Goal: Task Accomplishment & Management: Use online tool/utility

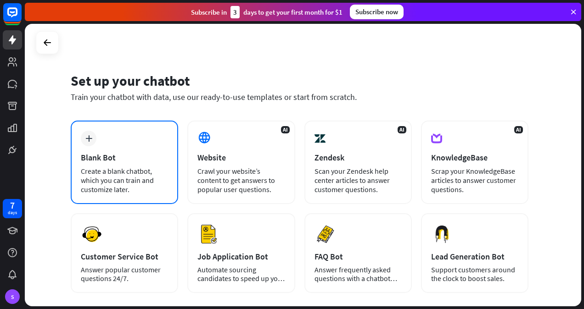
click at [95, 133] on div "plus Blank Bot Create a blank chatbot, which you can train and customize later." at bounding box center [124, 163] width 107 height 84
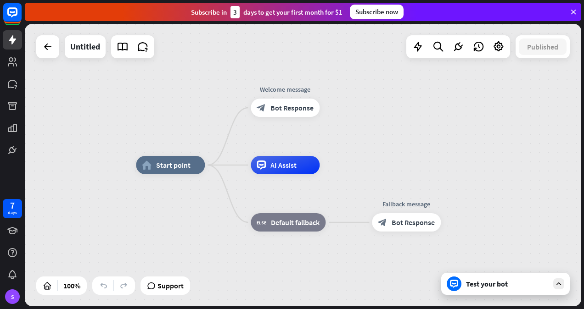
click at [471, 280] on div "Test your bot" at bounding box center [507, 284] width 83 height 9
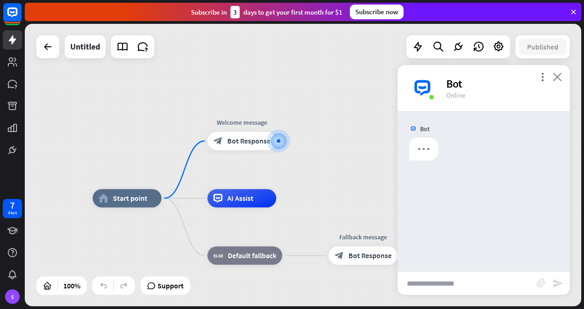
click at [559, 78] on icon "close" at bounding box center [557, 77] width 9 height 9
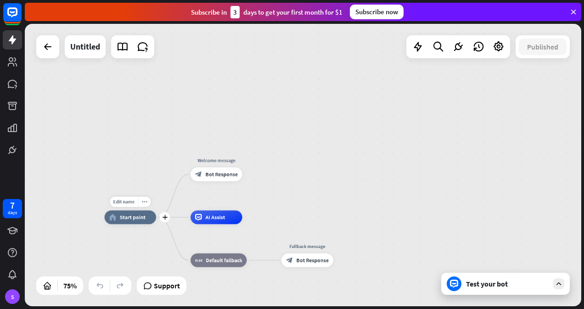
click at [132, 220] on span "Start point" at bounding box center [133, 217] width 26 height 7
click at [48, 49] on icon at bounding box center [47, 46] width 11 height 11
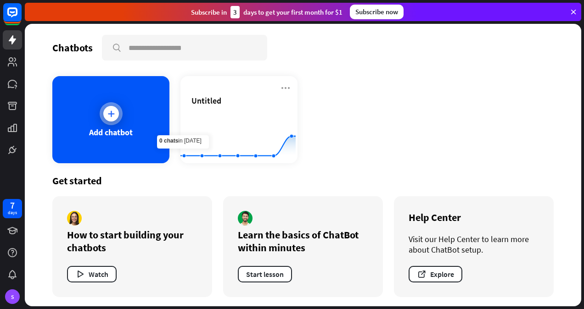
click at [129, 127] on div "Add chatbot" at bounding box center [111, 132] width 44 height 11
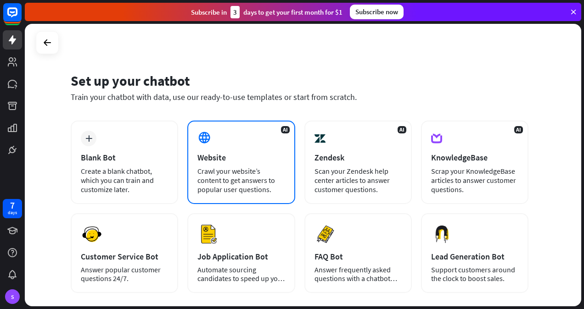
scroll to position [46, 0]
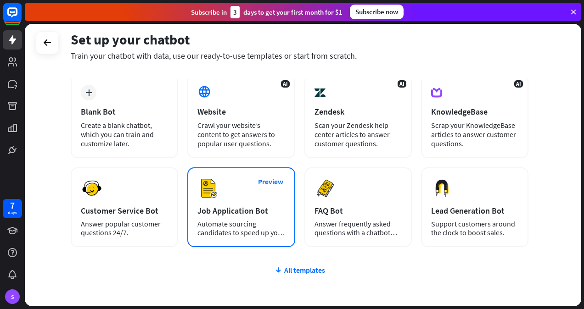
click at [221, 218] on div "Preview Job Application Bot Automate sourcing candidates to speed up your hirin…" at bounding box center [240, 208] width 107 height 80
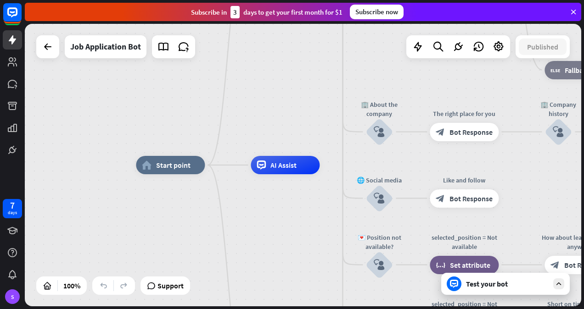
click at [492, 281] on div "Test your bot" at bounding box center [507, 284] width 83 height 9
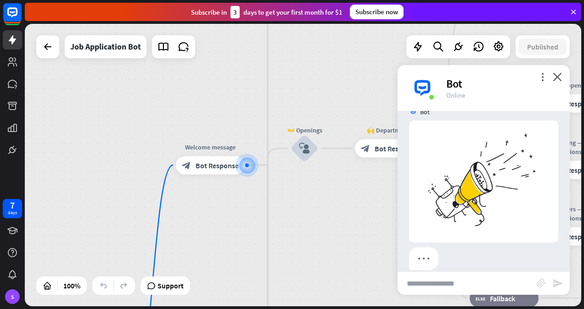
scroll to position [23, 0]
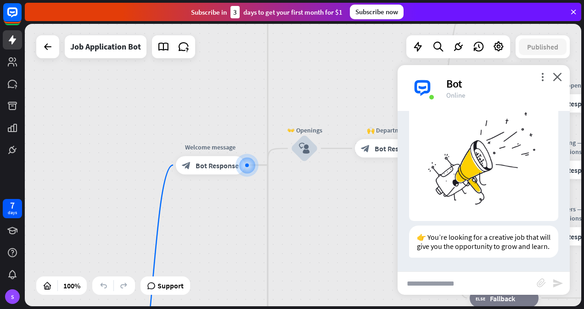
click at [450, 280] on input "text" at bounding box center [466, 283] width 139 height 23
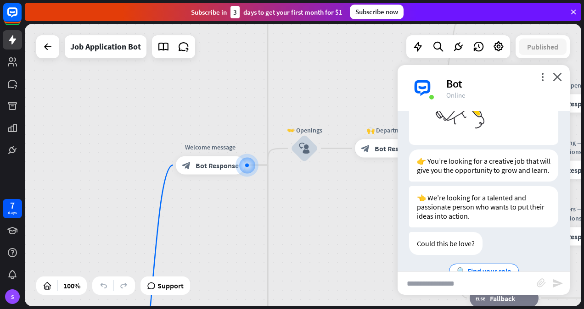
scroll to position [140, 0]
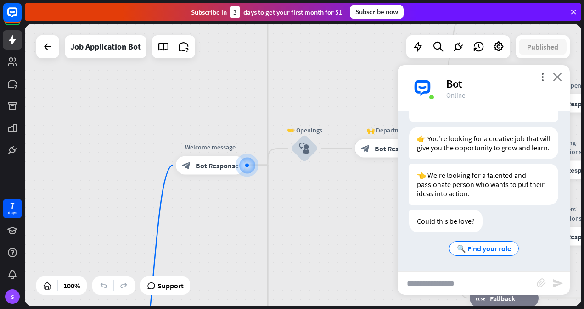
click at [559, 76] on icon "close" at bounding box center [557, 77] width 9 height 9
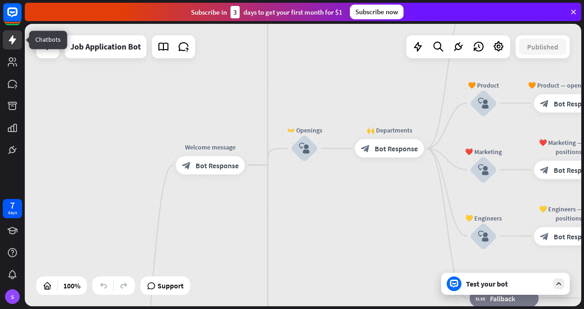
click at [13, 42] on icon at bounding box center [12, 39] width 7 height 9
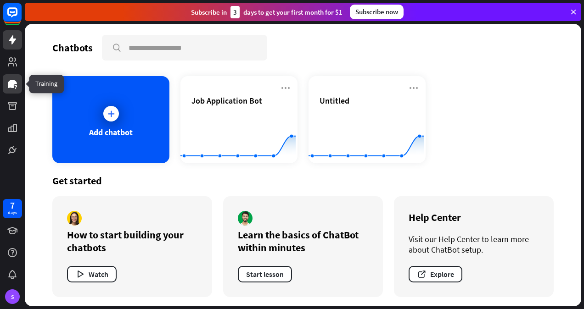
click at [9, 84] on icon at bounding box center [12, 84] width 9 height 8
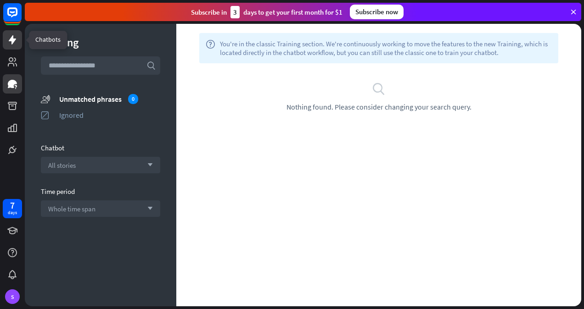
click at [15, 43] on icon at bounding box center [12, 39] width 11 height 11
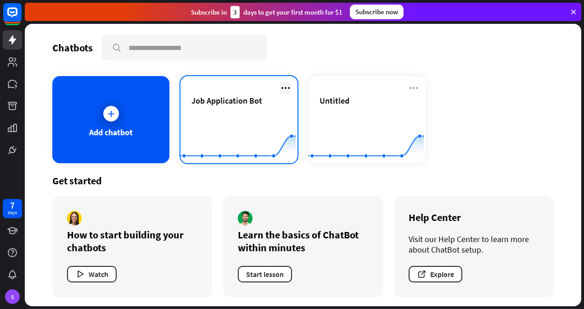
click at [285, 87] on icon at bounding box center [285, 88] width 11 height 11
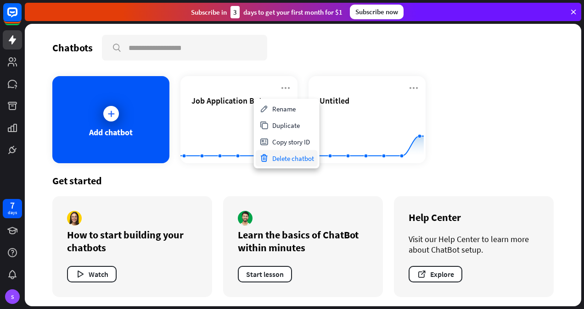
click at [288, 159] on div "Delete chatbot" at bounding box center [287, 158] width 62 height 17
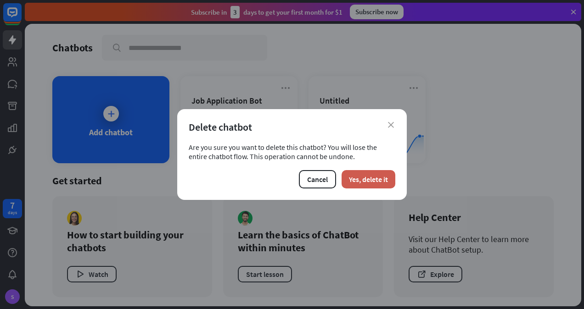
click at [366, 177] on button "Yes, delete it" at bounding box center [368, 179] width 54 height 18
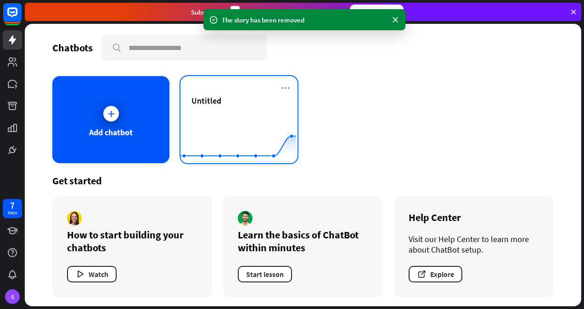
click at [252, 128] on rect at bounding box center [237, 140] width 115 height 57
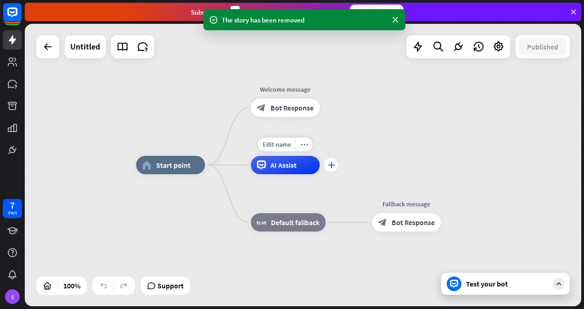
click at [328, 166] on icon "plus" at bounding box center [331, 165] width 7 height 6
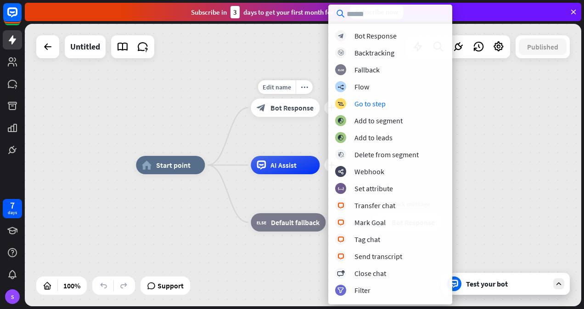
click at [279, 111] on span "Bot Response" at bounding box center [291, 107] width 43 height 9
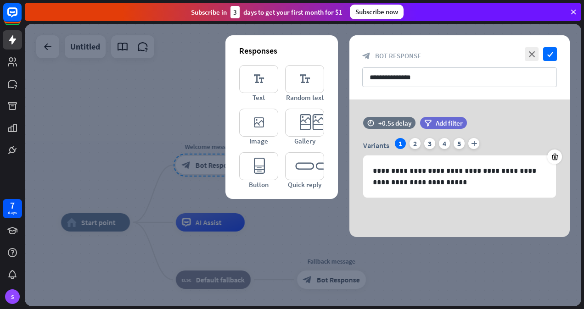
click at [87, 130] on div at bounding box center [303, 165] width 556 height 283
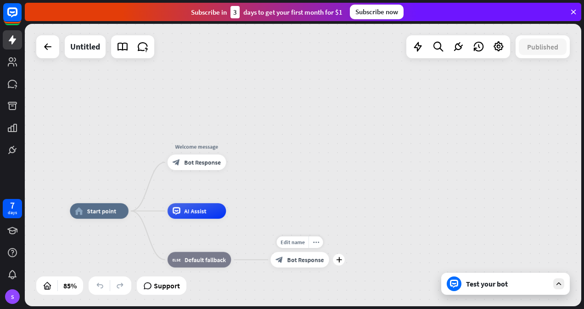
click at [304, 263] on span "Bot Response" at bounding box center [305, 260] width 37 height 8
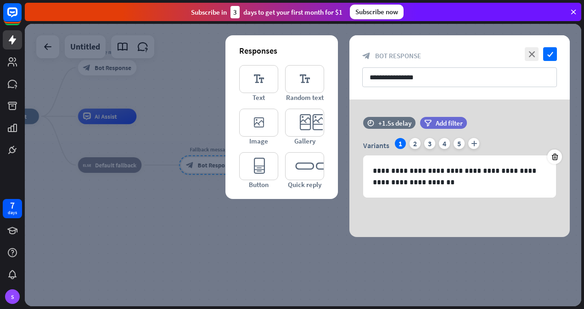
click at [170, 240] on div at bounding box center [303, 165] width 556 height 283
